Goal: Task Accomplishment & Management: Manage account settings

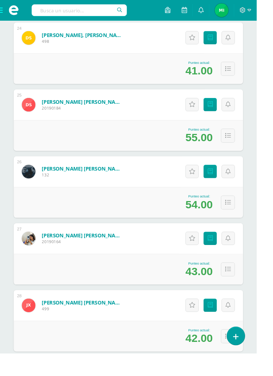
click at [6, 14] on span at bounding box center [14, 11] width 29 height 22
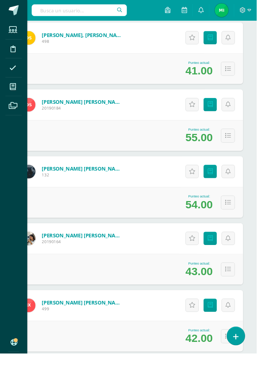
click at [17, 93] on icon at bounding box center [14, 92] width 7 height 7
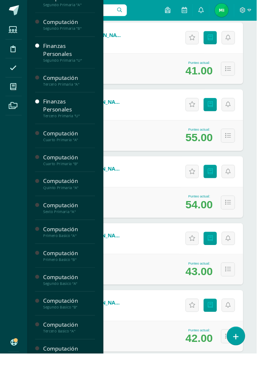
scroll to position [213, 0]
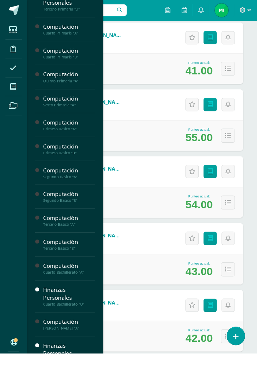
click at [70, 348] on div "[PERSON_NAME] "A"" at bounding box center [73, 348] width 55 height 5
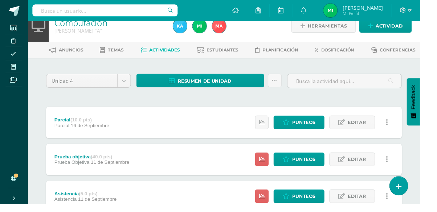
scroll to position [18, 0]
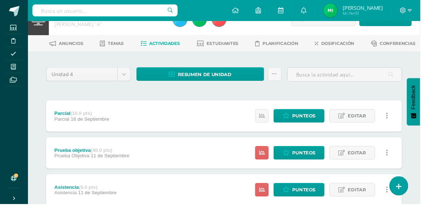
click at [229, 44] on span "Estudiantes" at bounding box center [231, 44] width 33 height 5
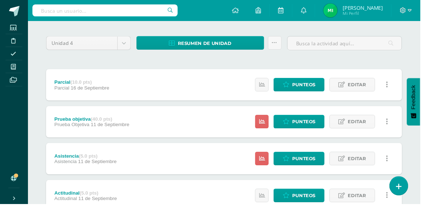
scroll to position [54, 0]
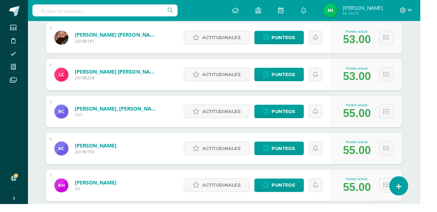
scroll to position [211, 0]
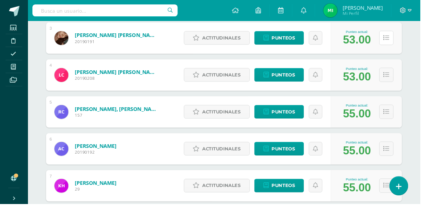
click at [398, 45] on button at bounding box center [401, 39] width 15 height 15
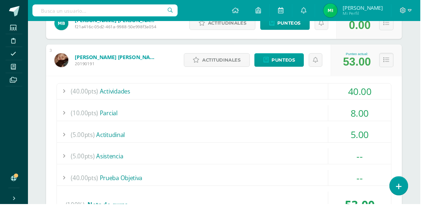
scroll to position [181, 0]
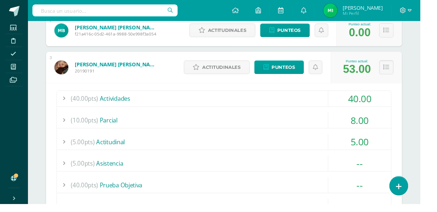
click at [398, 75] on button at bounding box center [401, 70] width 15 height 15
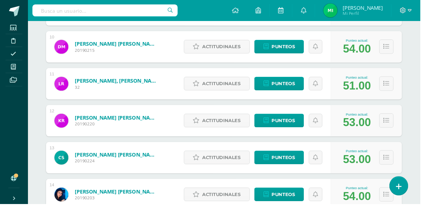
scroll to position [472, 0]
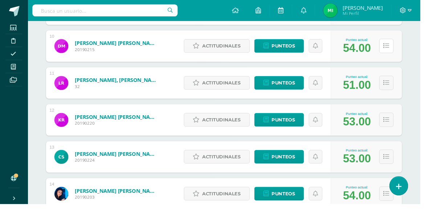
click at [400, 54] on button at bounding box center [401, 47] width 15 height 15
click at [401, 46] on icon at bounding box center [401, 48] width 6 height 6
click at [405, 49] on button at bounding box center [401, 47] width 15 height 15
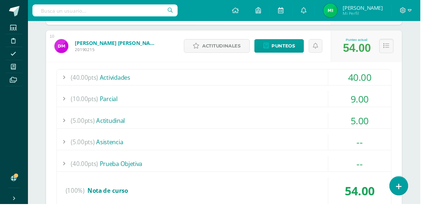
click at [402, 47] on icon at bounding box center [401, 48] width 6 height 6
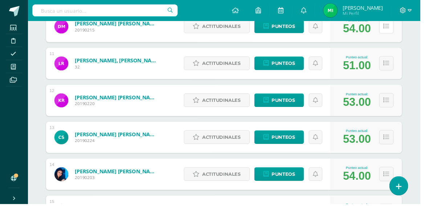
scroll to position [501, 0]
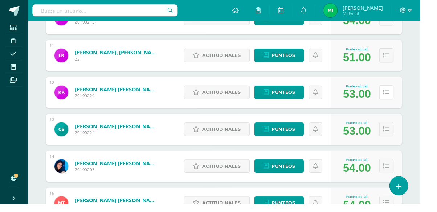
click at [399, 95] on icon at bounding box center [401, 96] width 6 height 6
click at [398, 98] on icon at bounding box center [401, 96] width 6 height 6
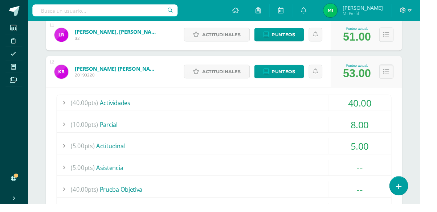
scroll to position [468, 0]
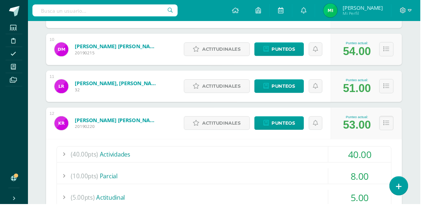
click at [398, 132] on button at bounding box center [401, 128] width 15 height 15
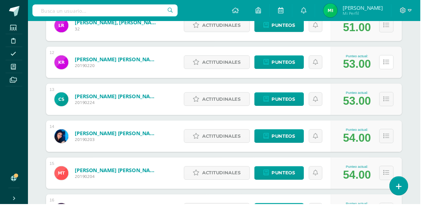
scroll to position [535, 0]
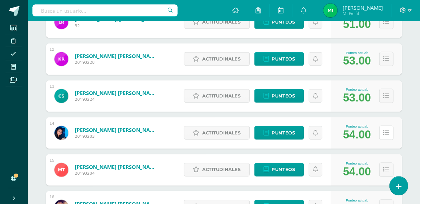
click at [400, 137] on icon at bounding box center [401, 138] width 6 height 6
click at [400, 139] on icon at bounding box center [401, 138] width 6 height 6
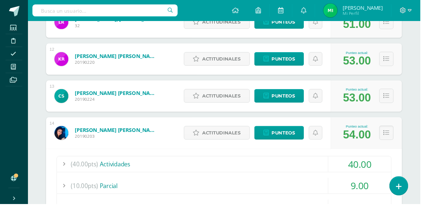
click at [401, 139] on icon at bounding box center [401, 138] width 6 height 6
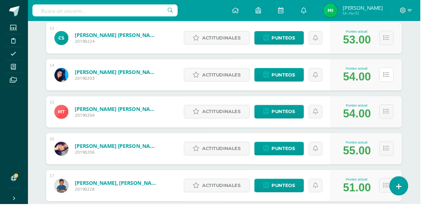
scroll to position [596, 0]
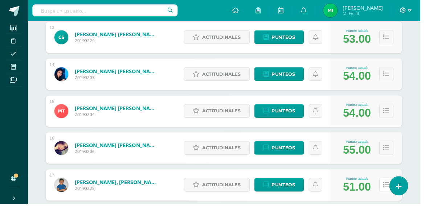
click at [402, 190] on icon at bounding box center [401, 192] width 6 height 6
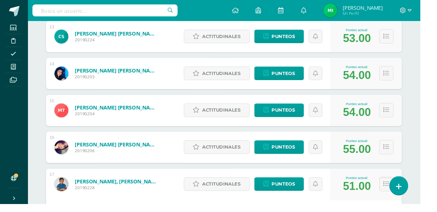
click at [401, 195] on button at bounding box center [401, 191] width 15 height 15
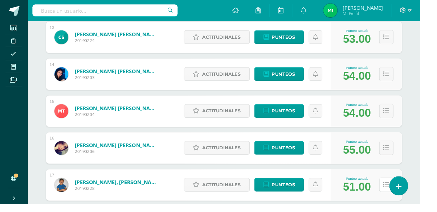
click at [400, 191] on icon at bounding box center [401, 192] width 6 height 6
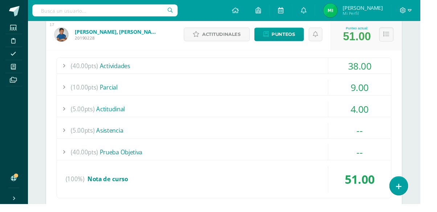
scroll to position [752, 0]
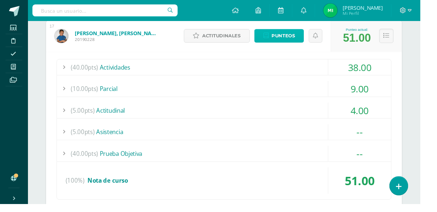
click at [298, 35] on span "Punteos" at bounding box center [294, 36] width 24 height 13
